Goal: Information Seeking & Learning: Learn about a topic

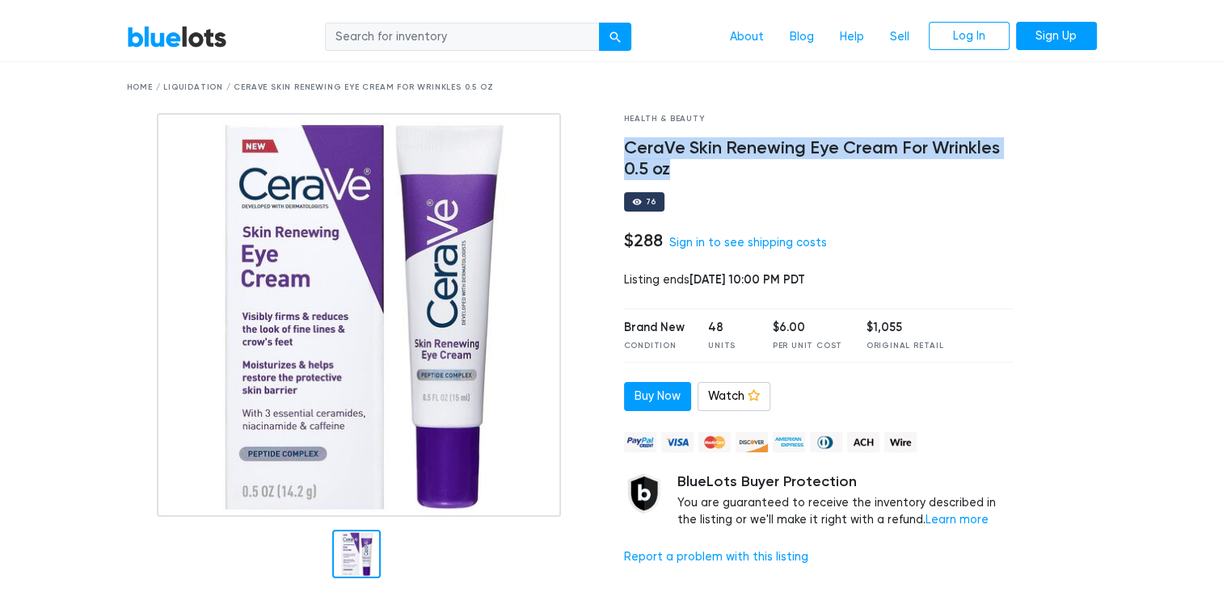
scroll to position [38, 0]
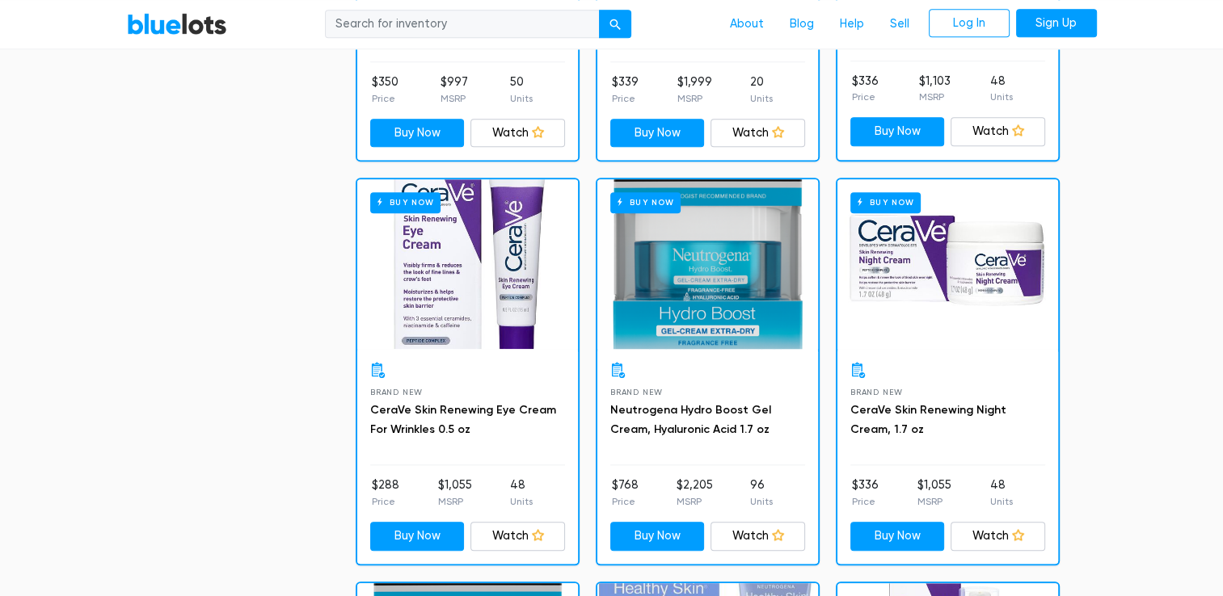
scroll to position [1574, 0]
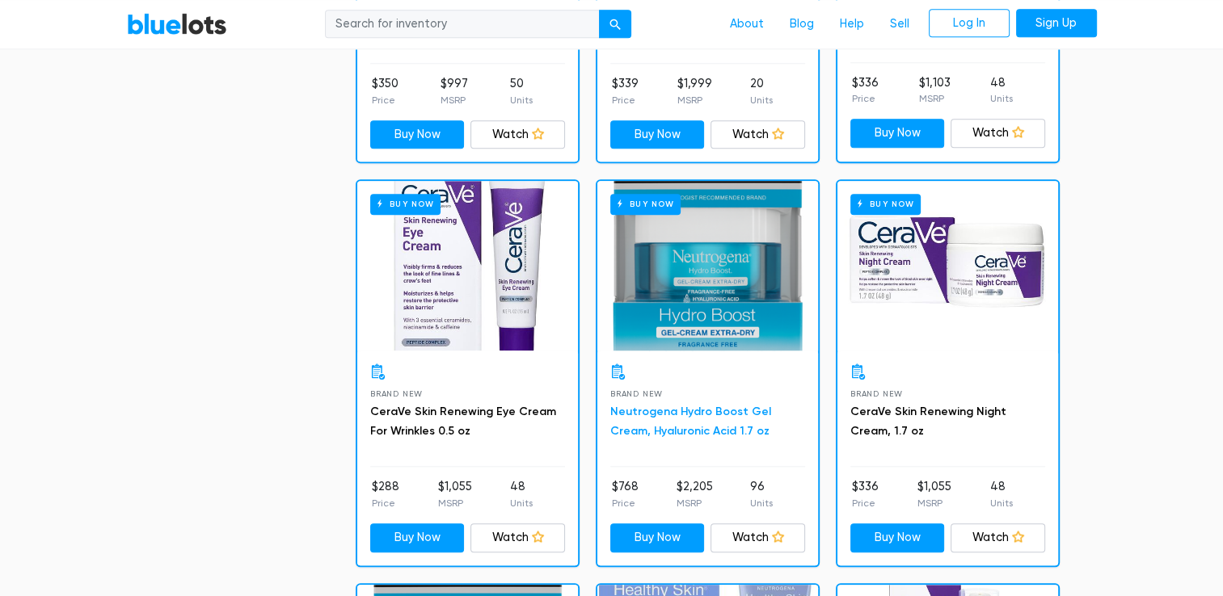
click at [757, 407] on link "Neutrogena Hydro Boost Gel Cream, Hyaluronic Acid 1.7 oz" at bounding box center [690, 421] width 161 height 33
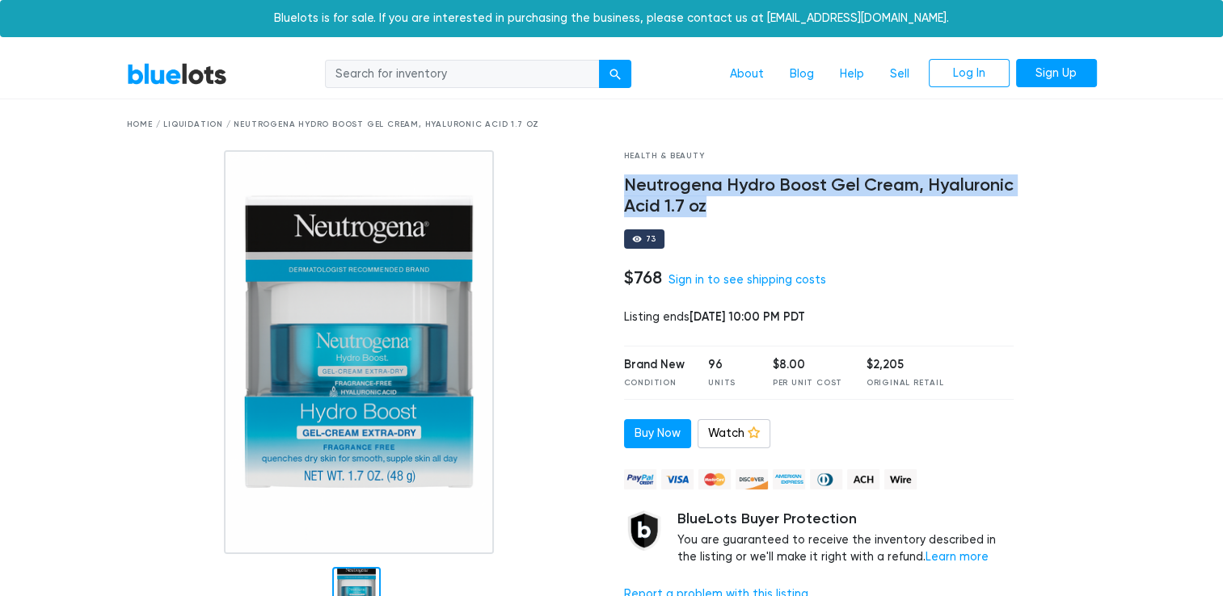
drag, startPoint x: 711, startPoint y: 207, endPoint x: 613, endPoint y: 177, distance: 102.3
click at [613, 177] on div "Health & Beauty Neutrogena Hydro Boost Gel Cream, Hyaluronic Acid 1.7 oz 73 $76…" at bounding box center [819, 387] width 415 height 474
copy h4 "Neutrogena Hydro Boost Gel Cream, Hyaluronic Acid 1.7 oz"
